Goal: Complete application form

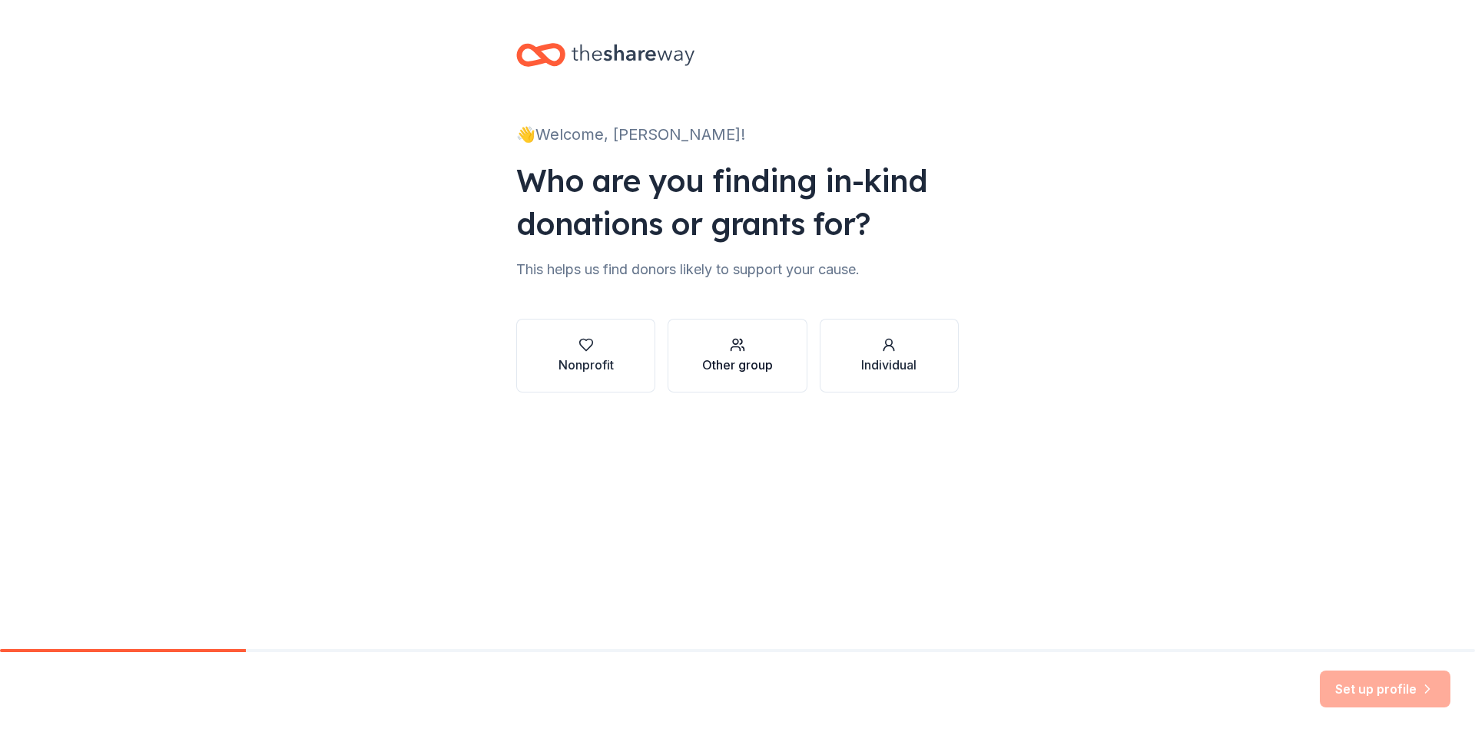
click at [746, 356] on div "Other group" at bounding box center [737, 365] width 71 height 18
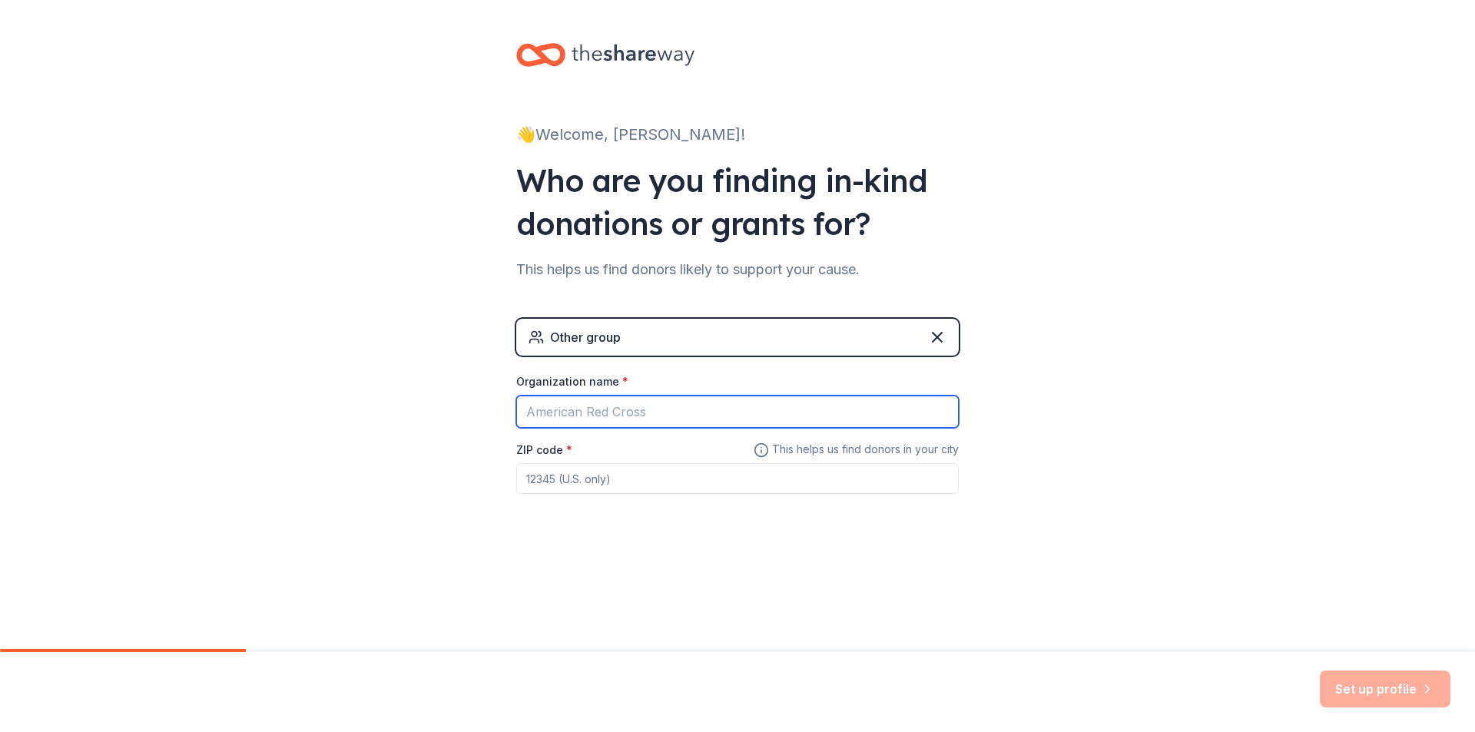
click at [727, 410] on input "Organization name *" at bounding box center [737, 412] width 443 height 32
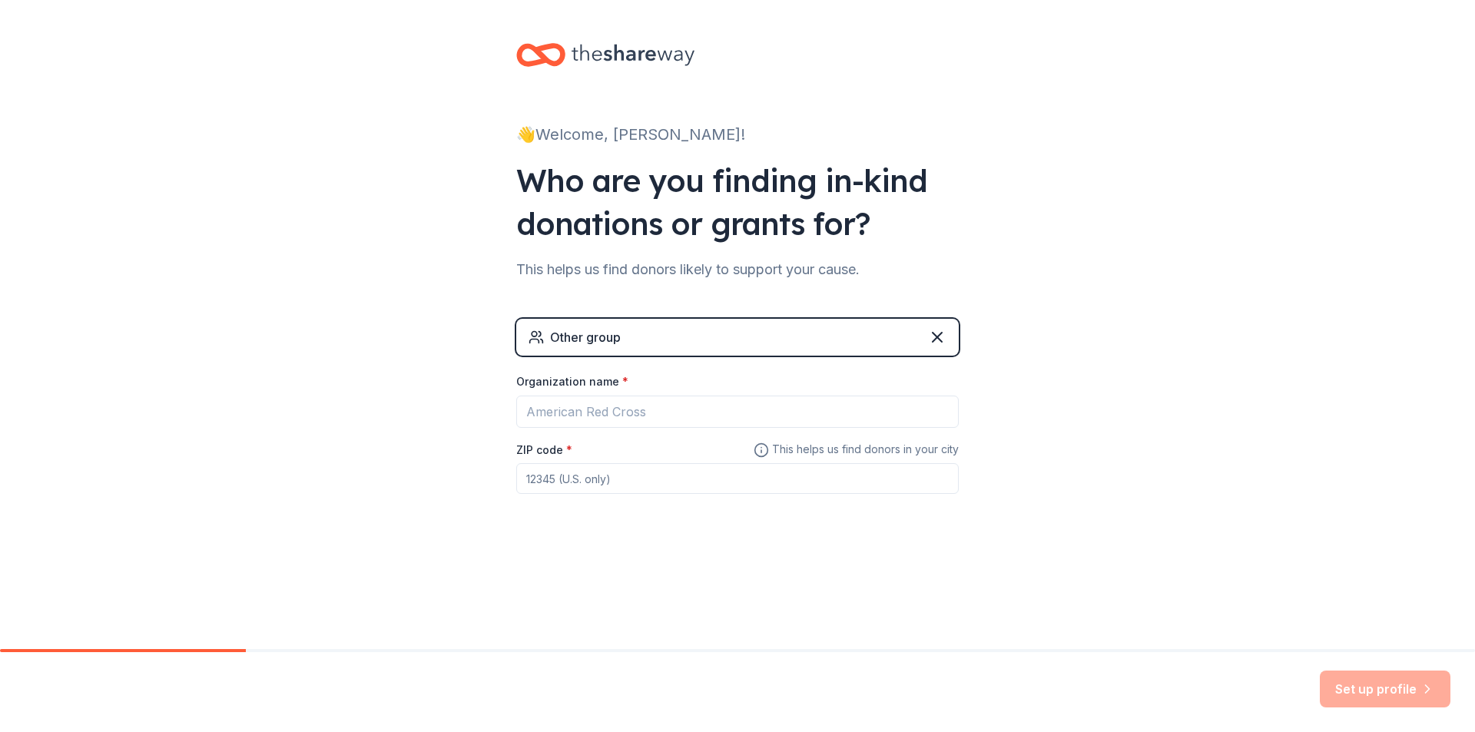
click at [659, 333] on div "Other group" at bounding box center [737, 337] width 443 height 37
click at [535, 333] on icon at bounding box center [536, 337] width 15 height 15
click at [628, 338] on div "Other group" at bounding box center [737, 337] width 443 height 37
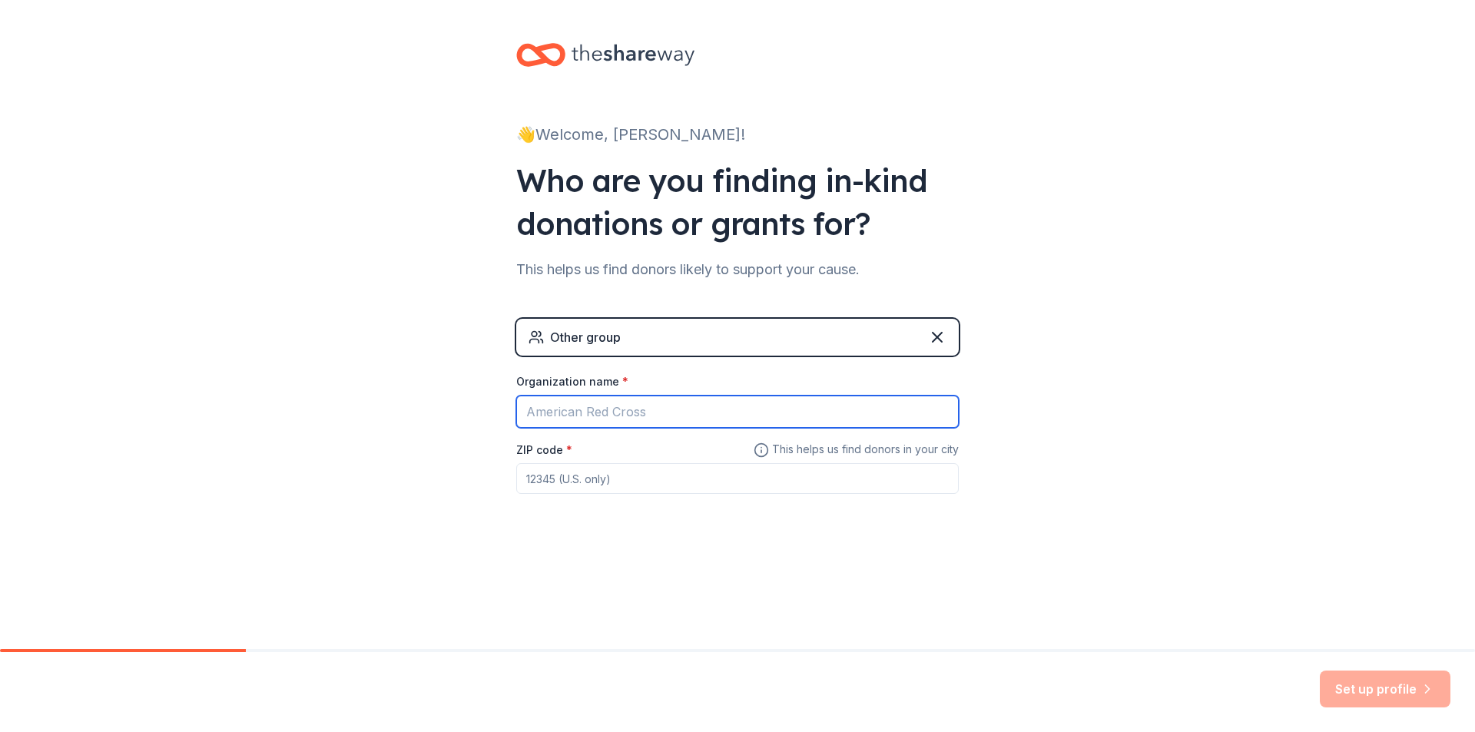
click at [672, 418] on input "Organization name *" at bounding box center [737, 412] width 443 height 32
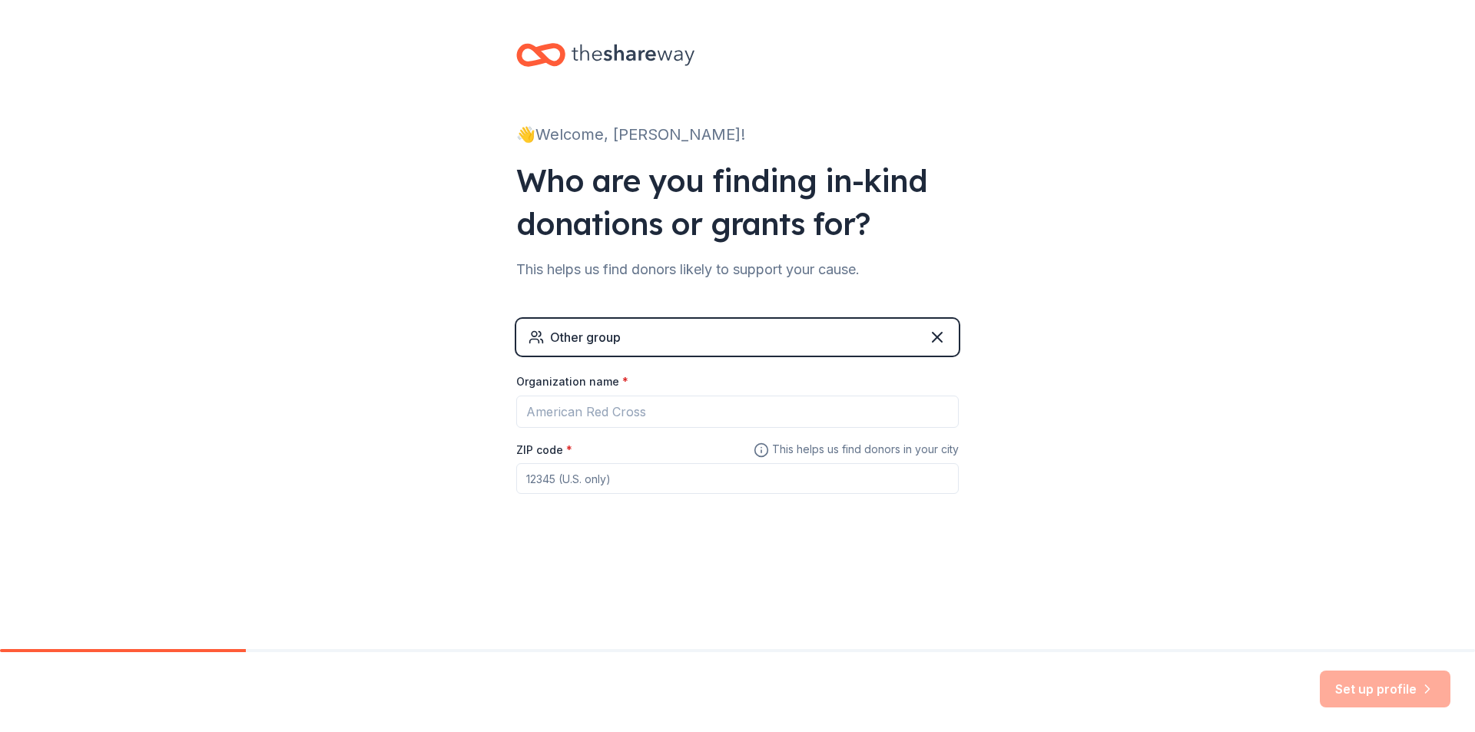
click at [612, 485] on input "ZIP code *" at bounding box center [737, 478] width 443 height 31
type input "90220"
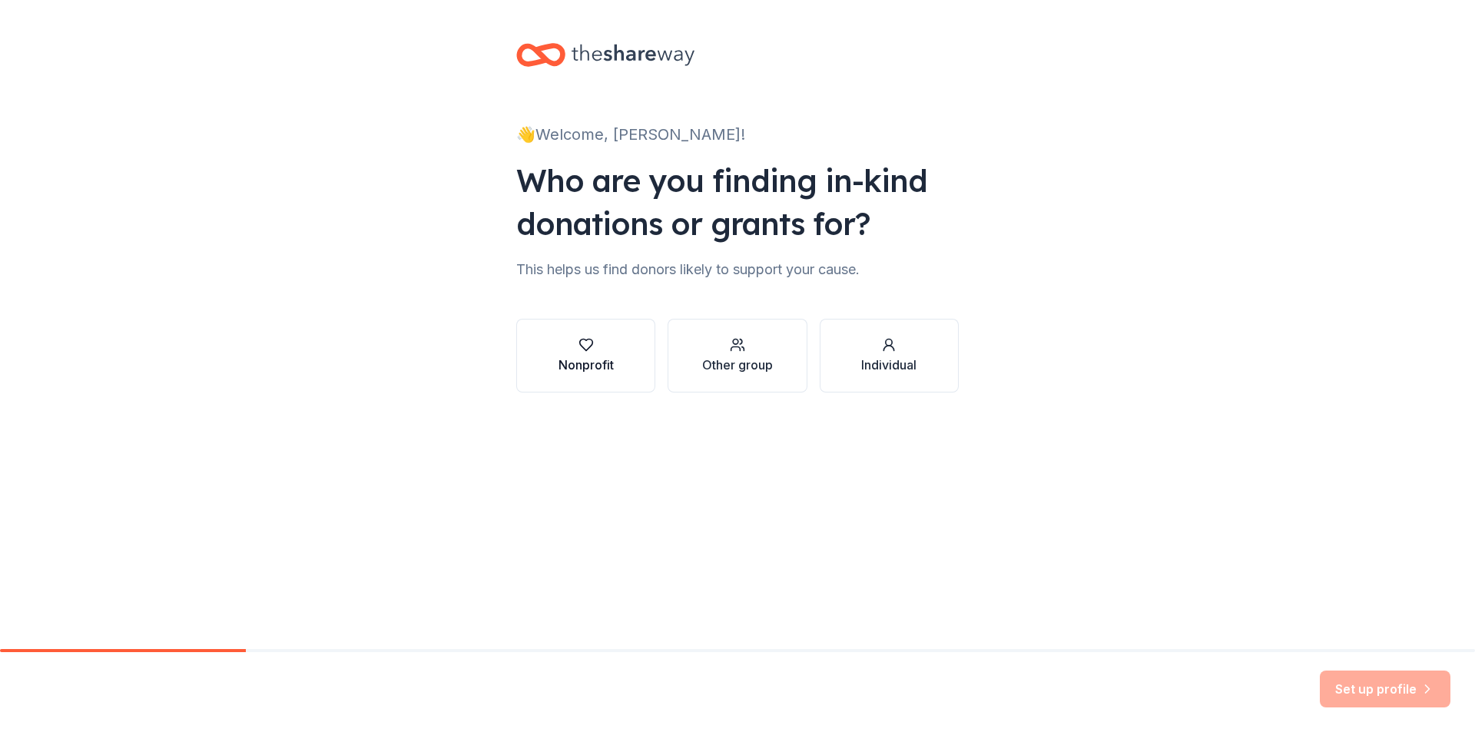
click at [575, 350] on div "button" at bounding box center [586, 344] width 55 height 15
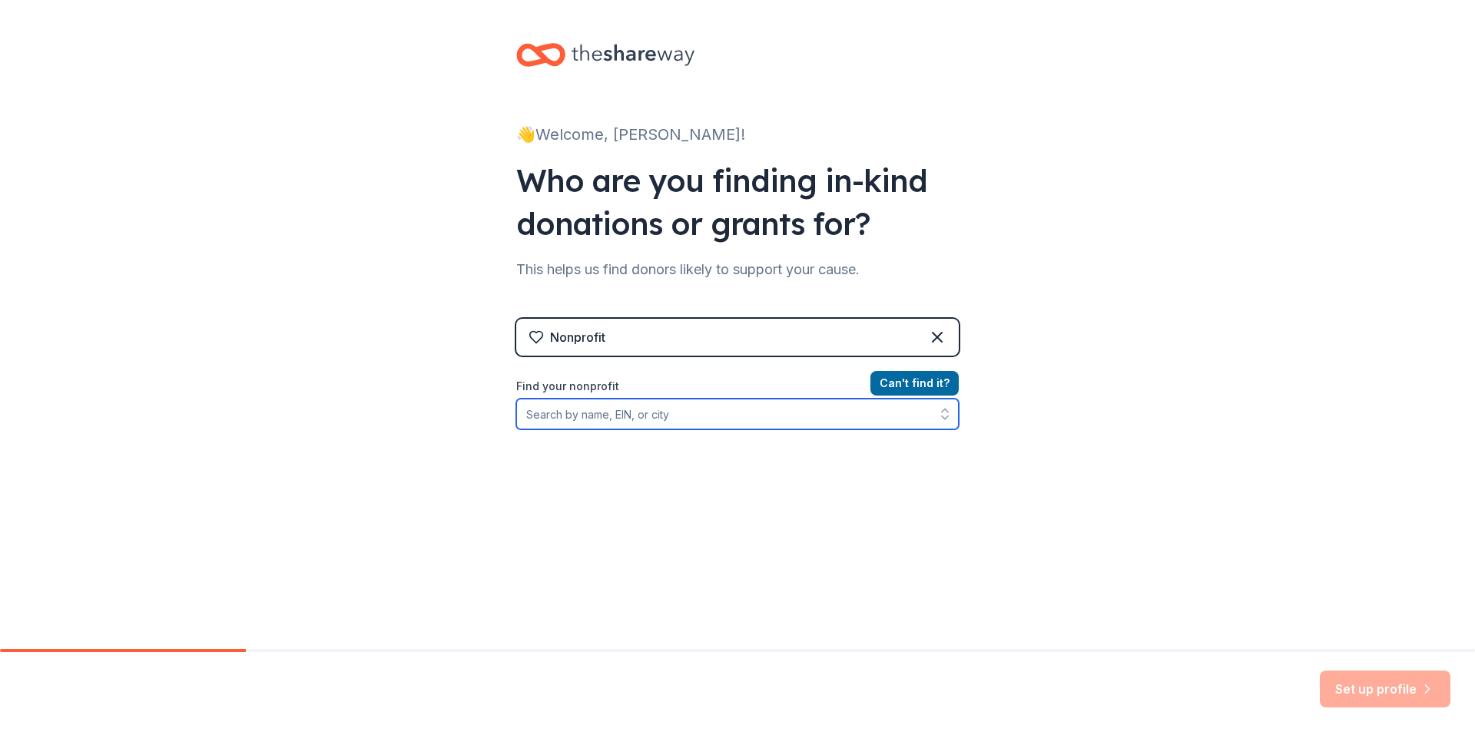
click at [712, 413] on input "Find your nonprofit" at bounding box center [737, 414] width 443 height 31
type input "compton"
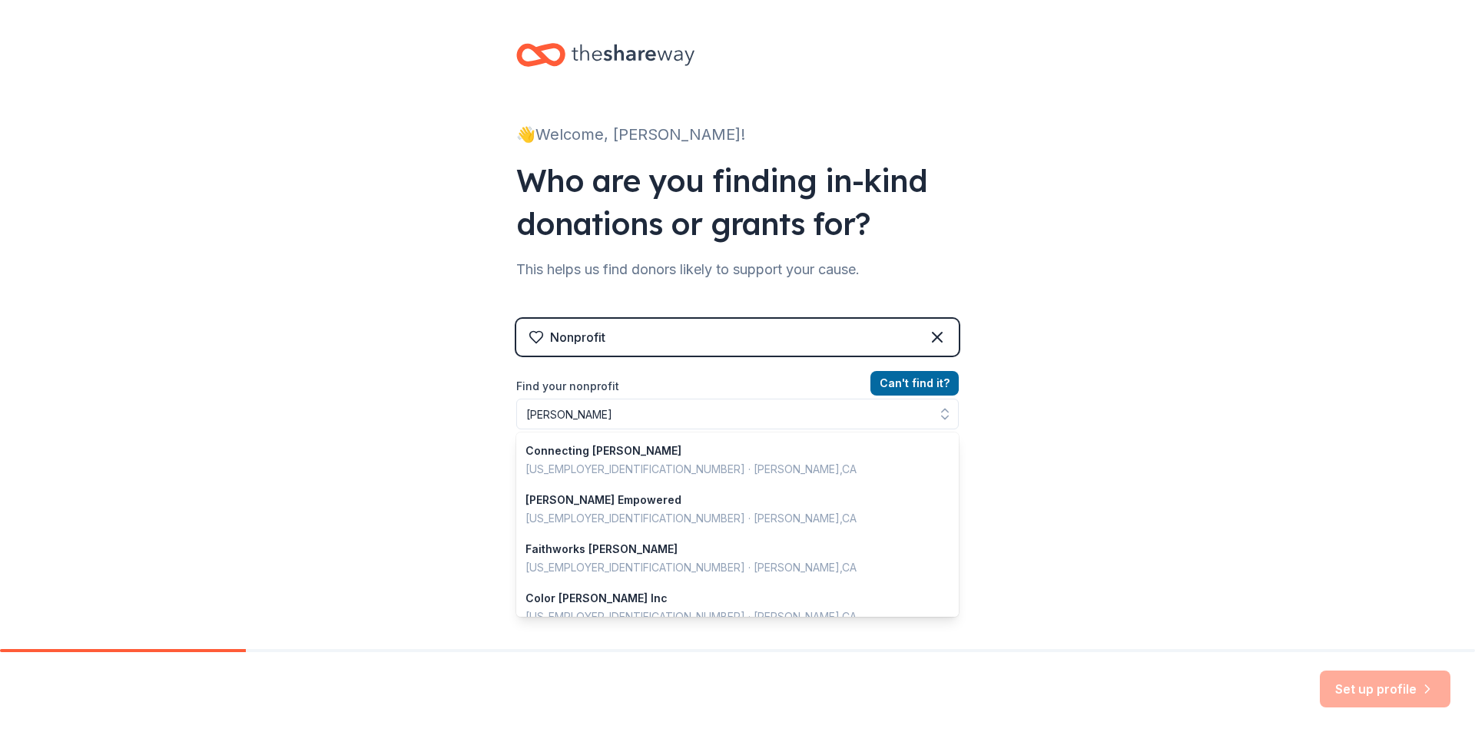
click at [1222, 475] on div "👋 Welcome, Jose! Who are you finding in-kind donations or grants for? This help…" at bounding box center [737, 328] width 1475 height 657
